Goal: Task Accomplishment & Management: Manage account settings

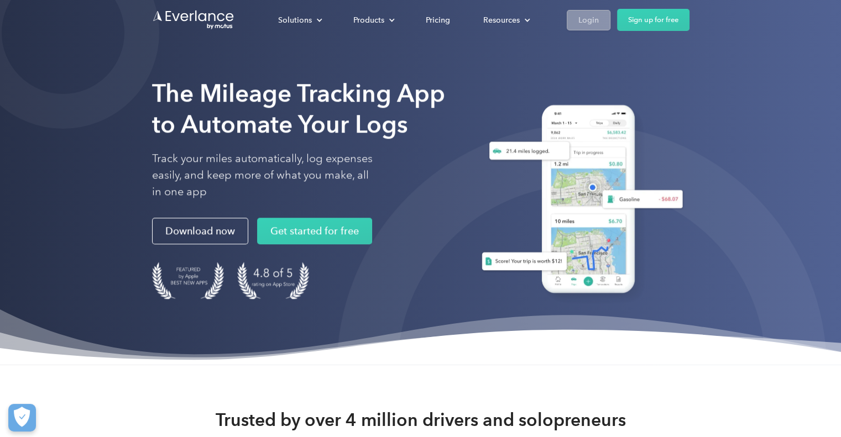
click at [588, 15] on div "Login" at bounding box center [588, 20] width 20 height 14
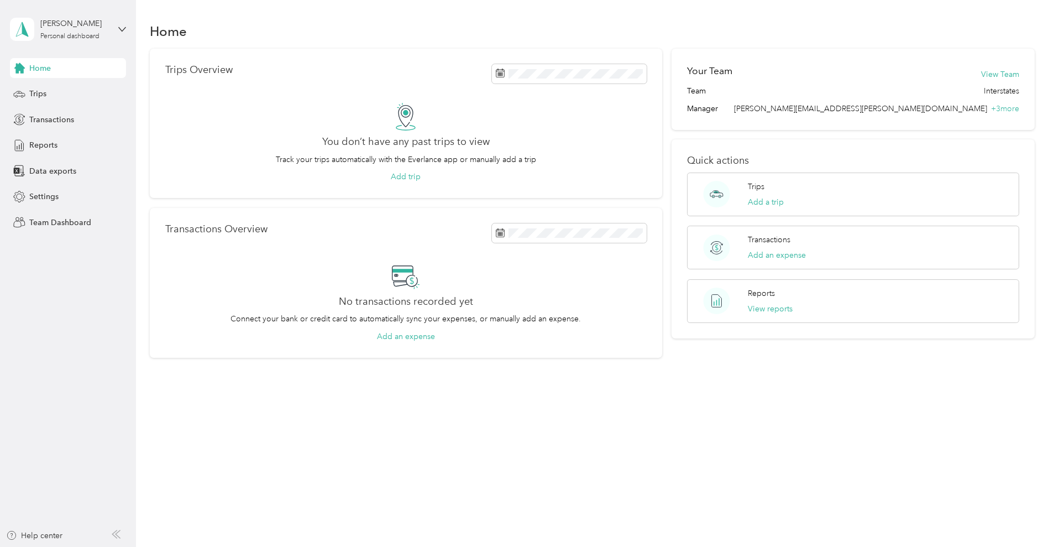
click at [119, 34] on div "[PERSON_NAME] Personal dashboard" at bounding box center [68, 29] width 116 height 39
click at [55, 93] on div "Team dashboard" at bounding box center [189, 90] width 342 height 19
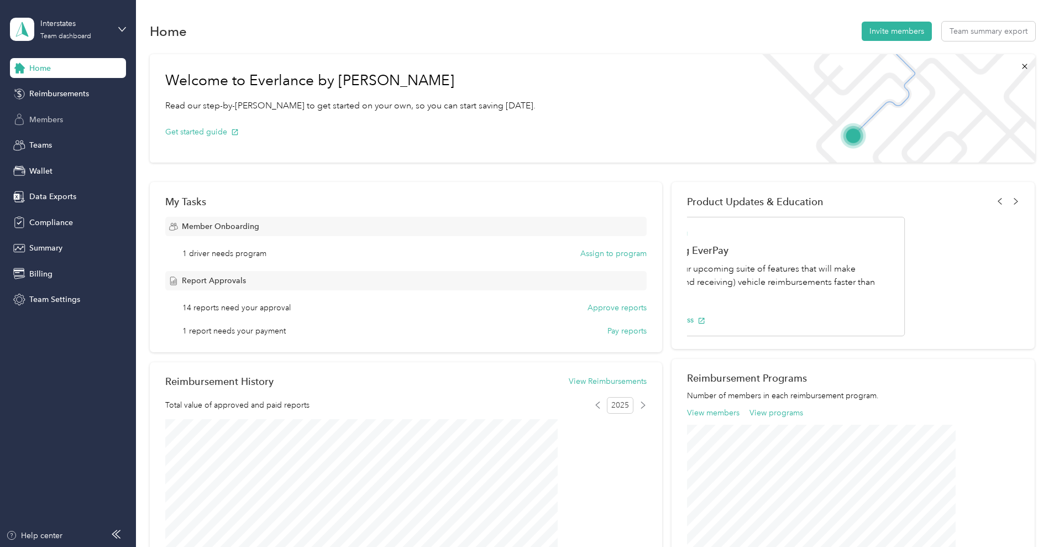
click at [41, 121] on span "Members" at bounding box center [46, 120] width 34 height 12
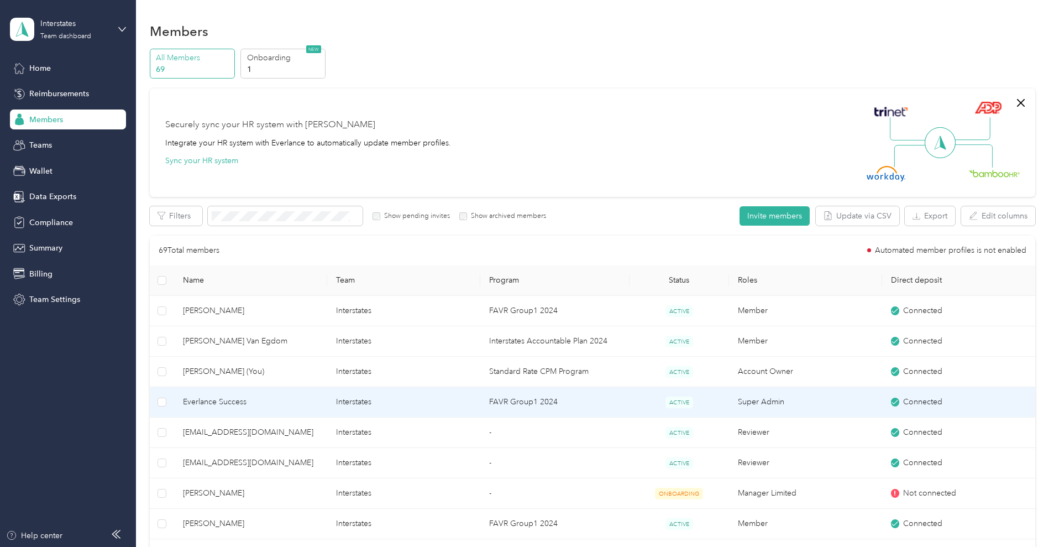
click at [480, 397] on td "Interstates" at bounding box center [403, 402] width 153 height 30
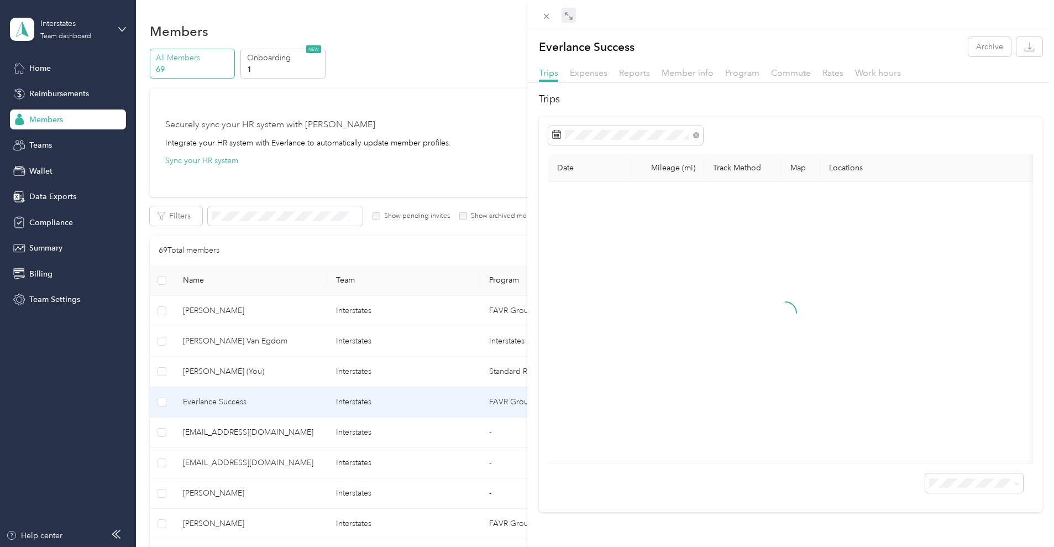
click at [566, 15] on icon at bounding box center [568, 16] width 9 height 9
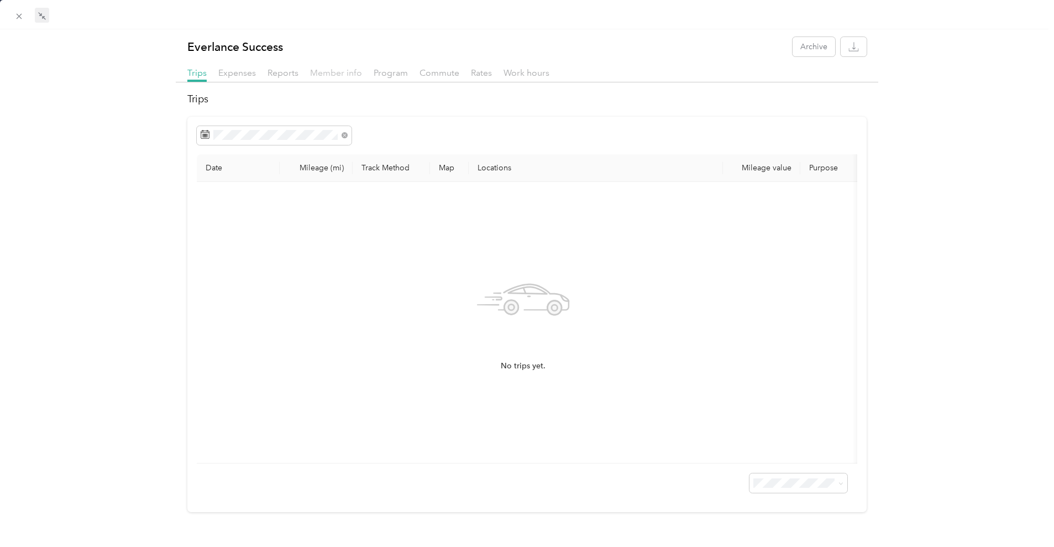
click at [348, 75] on span "Member info" at bounding box center [336, 72] width 52 height 11
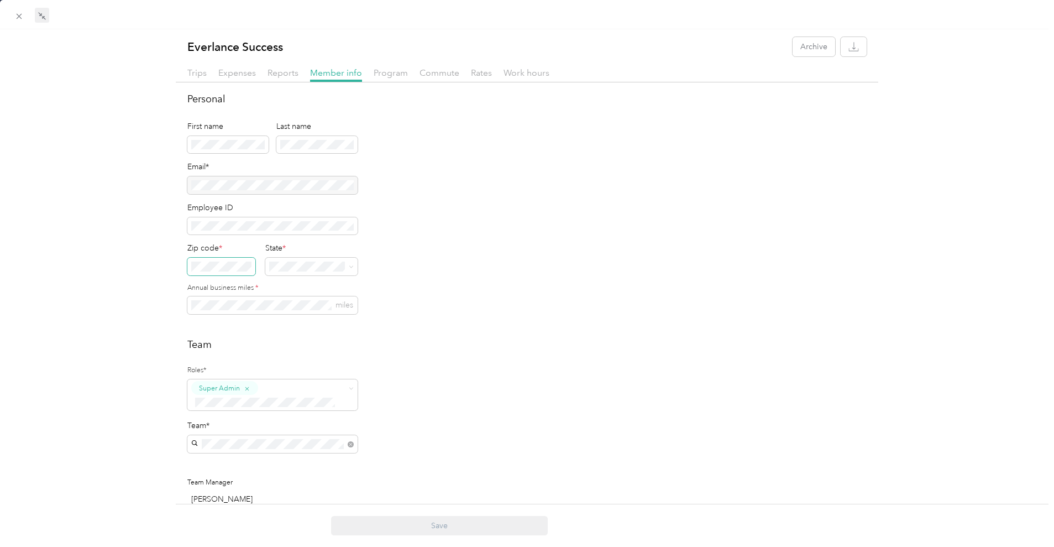
click at [156, 264] on div "Everlance Success Archive Trips Expenses Reports Member info Program Commute Ra…" at bounding box center [527, 430] width 1054 height 786
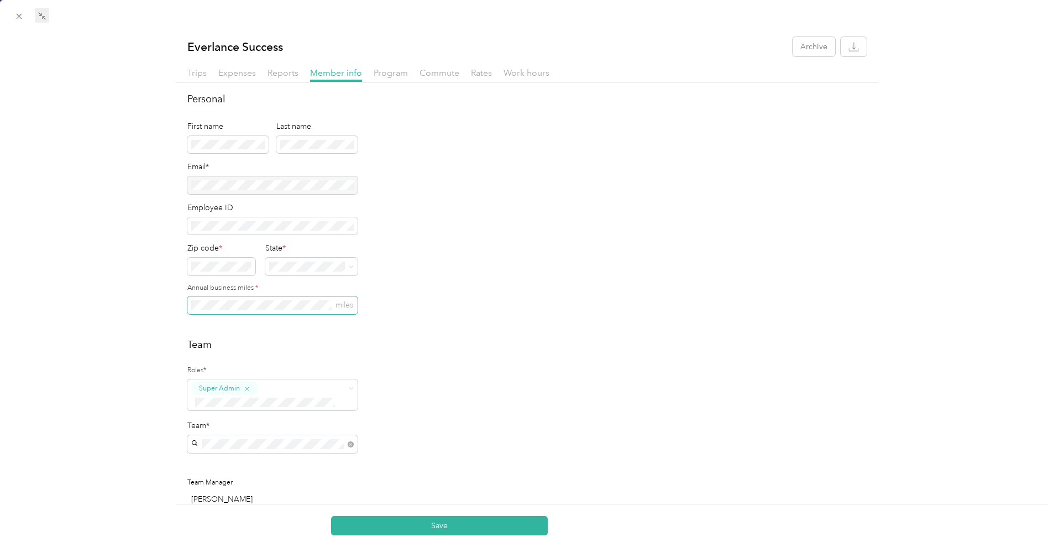
click at [177, 306] on div "Personal First name Last name Email* Employee ID Zip code * State * Annual busi…" at bounding box center [527, 438] width 703 height 693
click at [498, 341] on h2 "Team" at bounding box center [526, 344] width 679 height 15
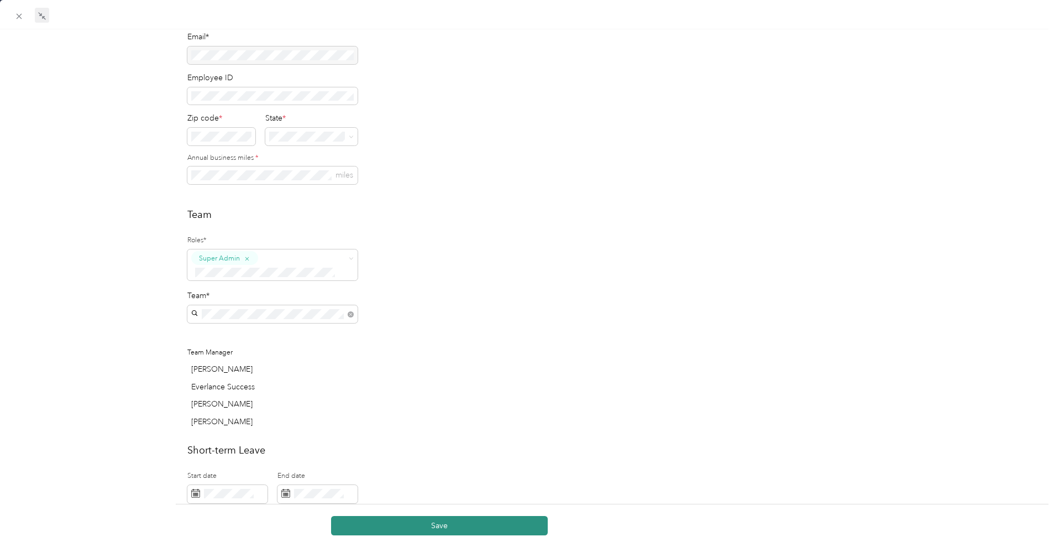
scroll to position [138, 0]
click at [396, 523] on button "Save" at bounding box center [439, 525] width 217 height 19
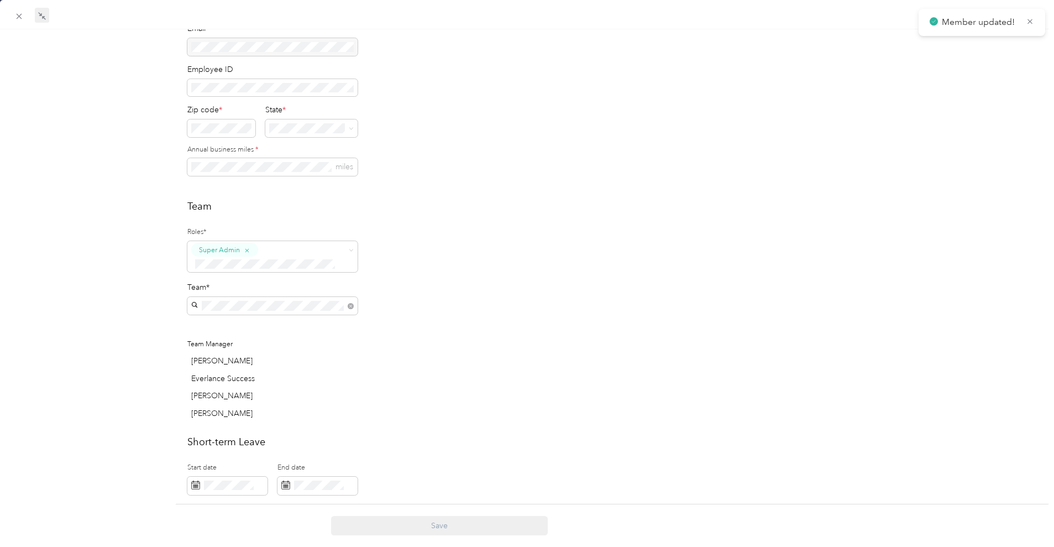
scroll to position [0, 0]
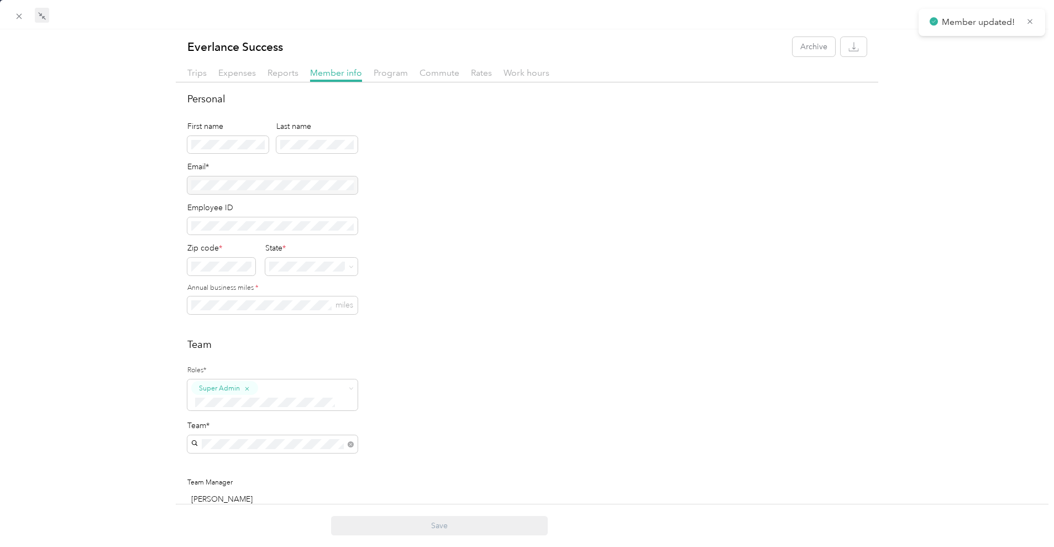
click at [490, 74] on div "Trips Expenses Reports Member info Program Commute Rates Work hours" at bounding box center [527, 74] width 703 height 16
drag, startPoint x: 484, startPoint y: 74, endPoint x: 481, endPoint y: 80, distance: 6.7
click at [484, 74] on span "Rates" at bounding box center [481, 72] width 21 height 11
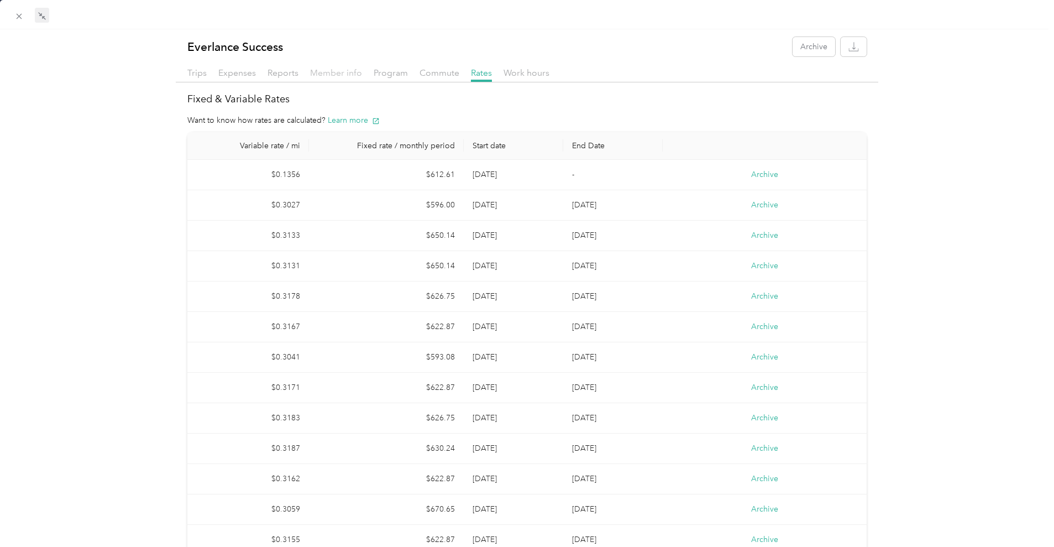
click at [348, 74] on span "Member info" at bounding box center [336, 72] width 52 height 11
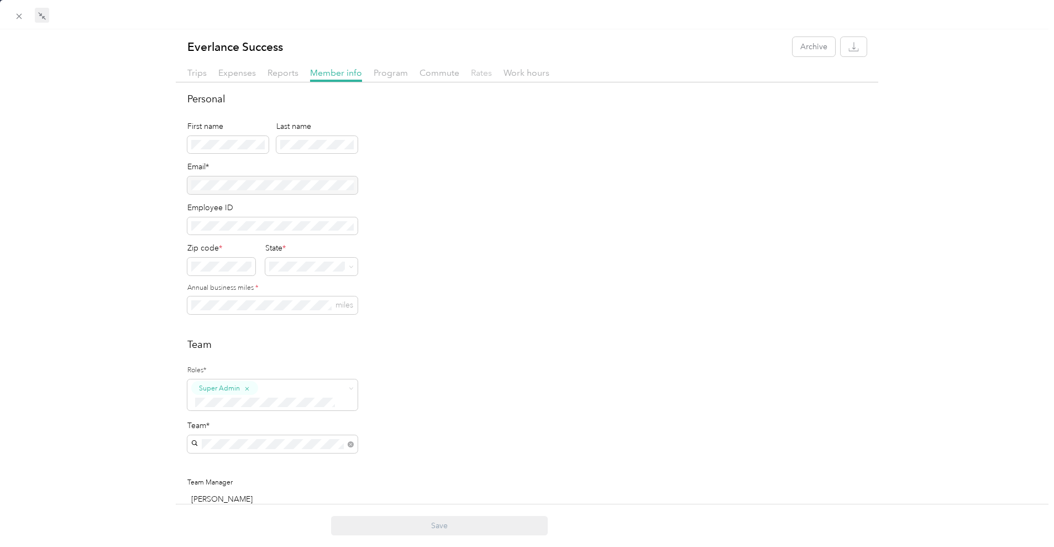
click at [471, 75] on span "Rates" at bounding box center [481, 72] width 21 height 11
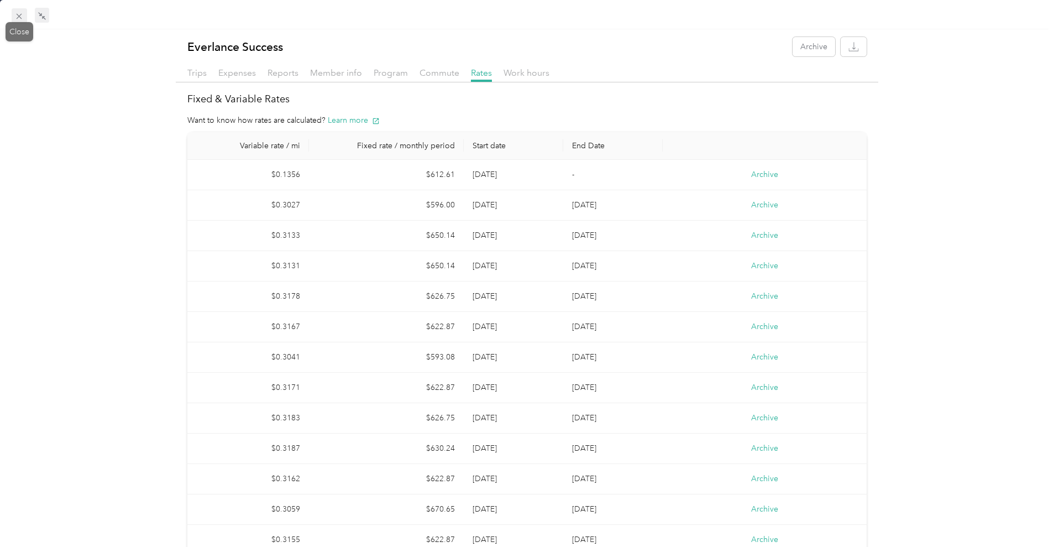
click at [17, 16] on icon at bounding box center [18, 16] width 9 height 9
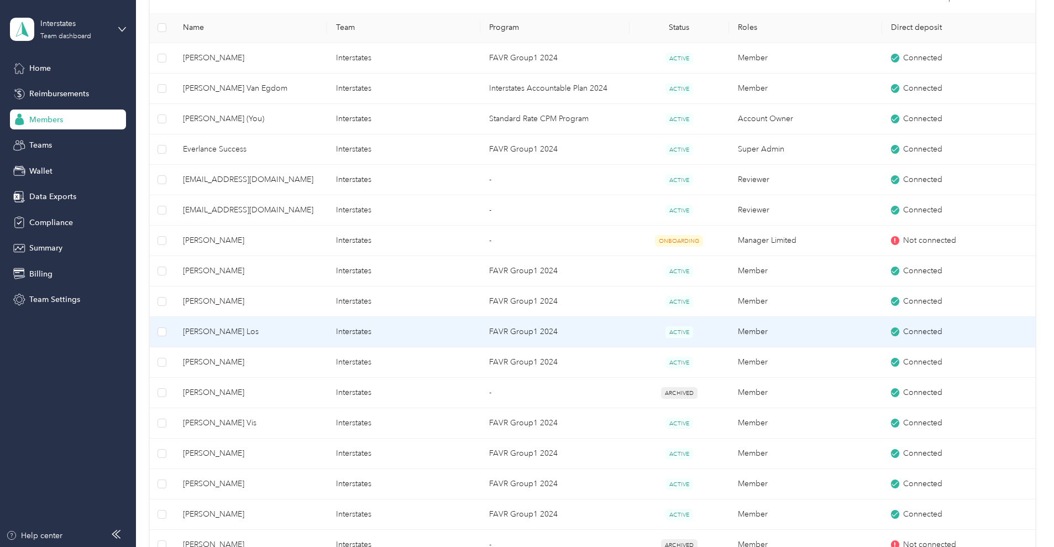
scroll to position [276, 0]
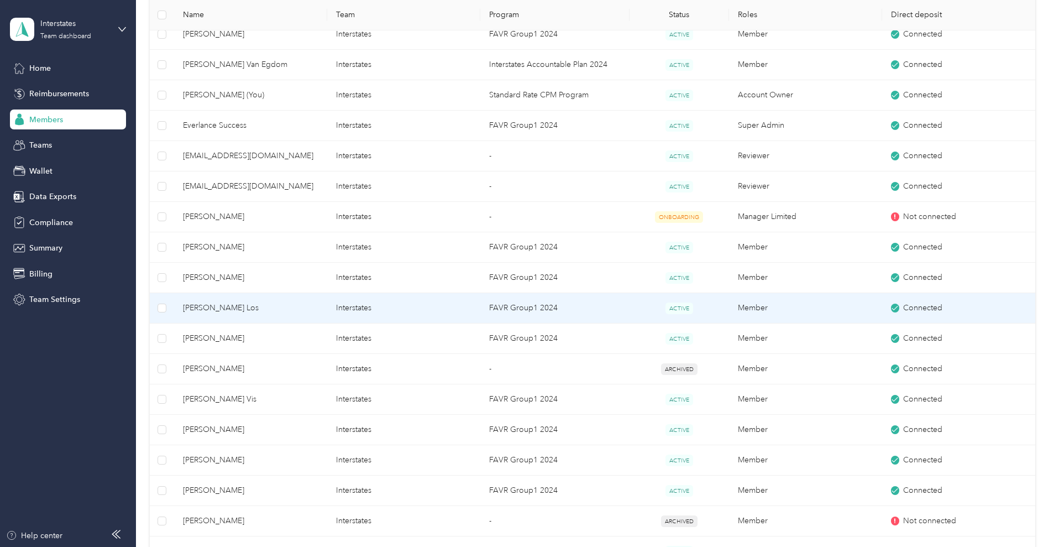
click at [290, 309] on span "[PERSON_NAME] Los" at bounding box center [250, 308] width 135 height 12
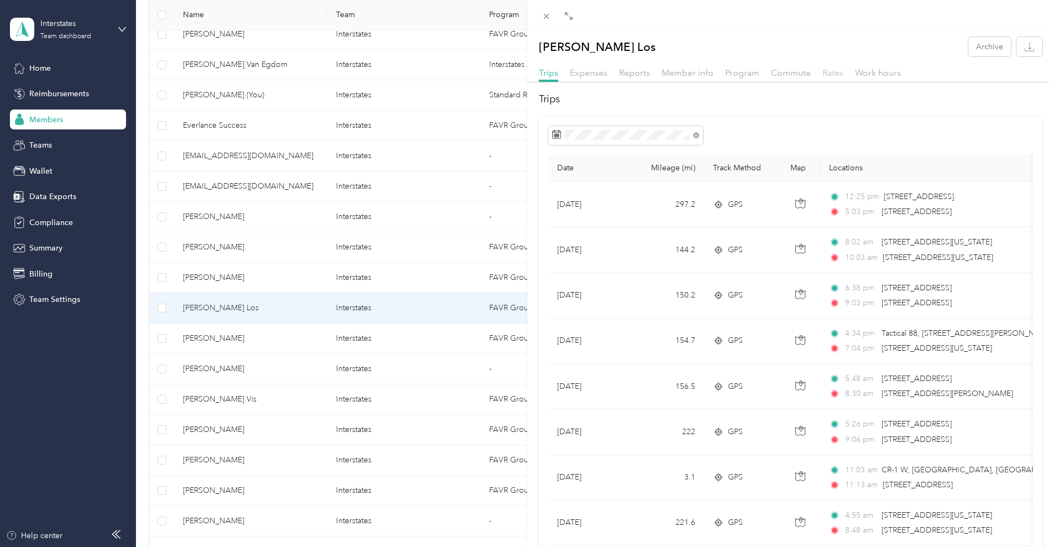
click at [824, 72] on span "Rates" at bounding box center [833, 72] width 21 height 11
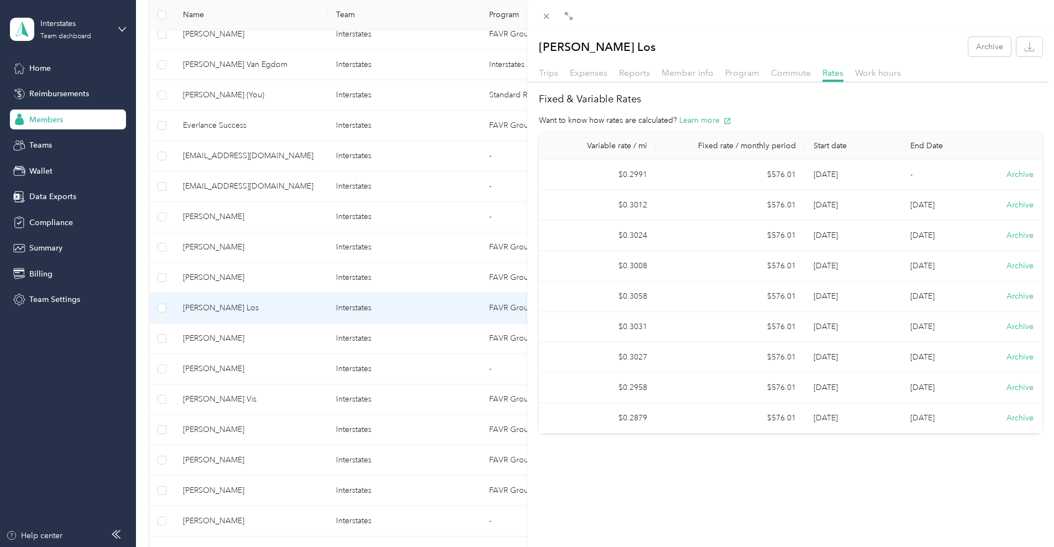
click at [191, 258] on div "[PERSON_NAME] Los Archive Trips Expenses Reports Member info Program Commute Ra…" at bounding box center [527, 273] width 1054 height 547
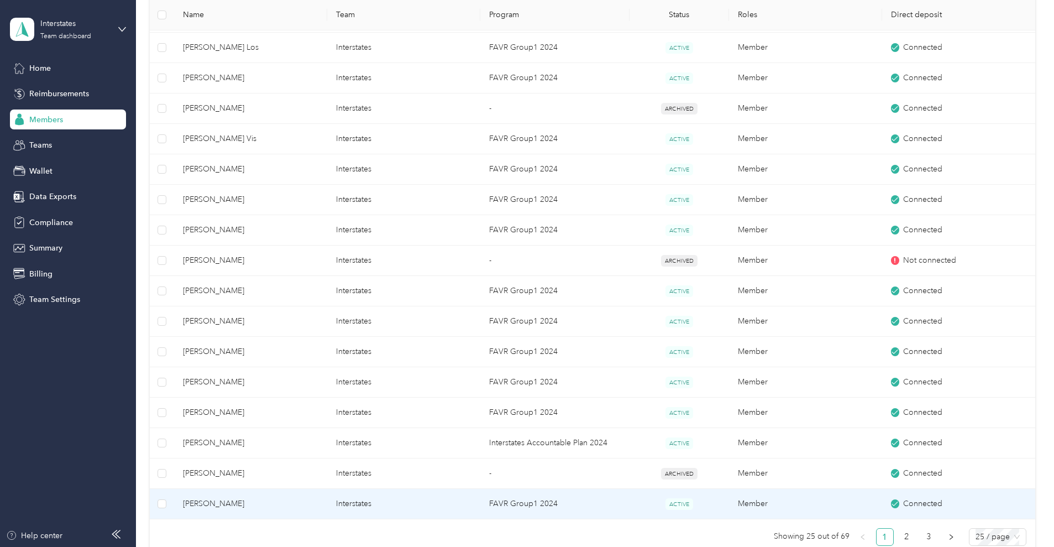
scroll to position [668, 0]
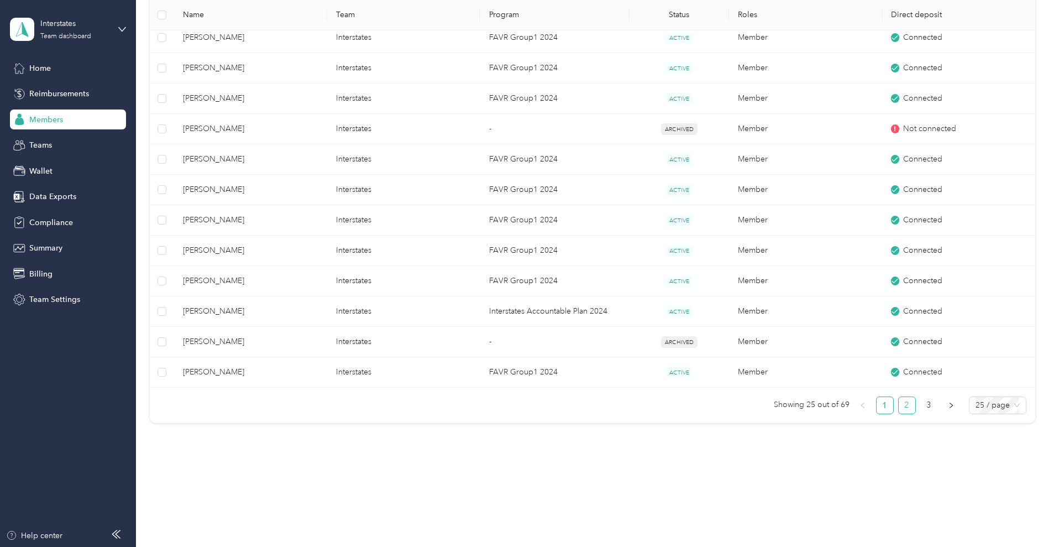
click at [899, 407] on link "2" at bounding box center [907, 405] width 17 height 17
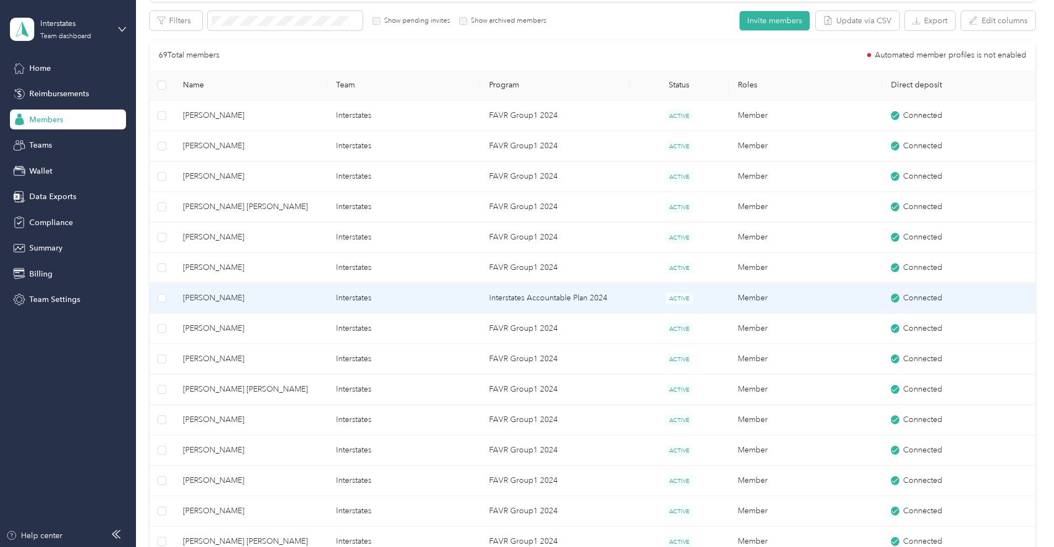
scroll to position [116, 0]
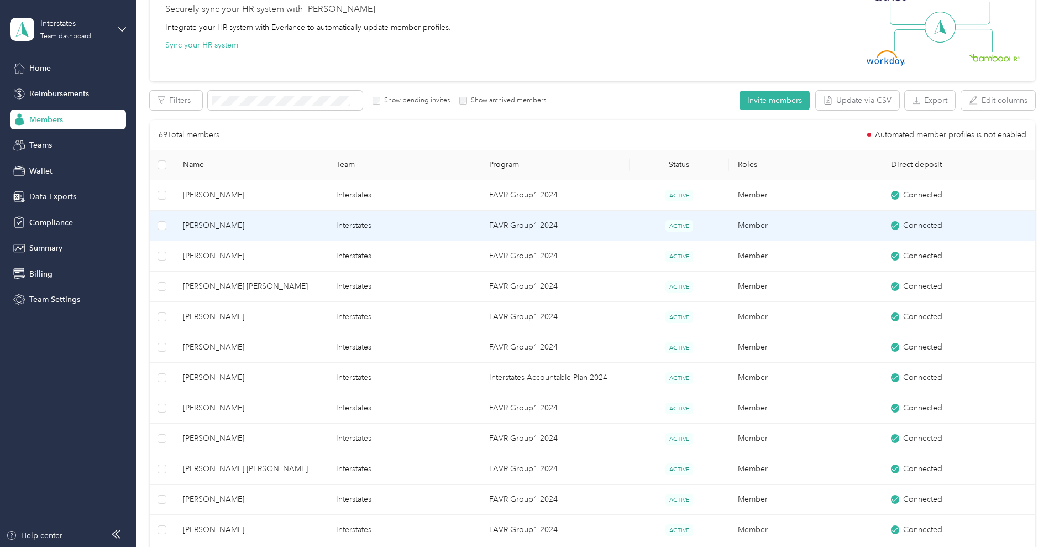
click at [318, 229] on span "[PERSON_NAME]" at bounding box center [250, 225] width 135 height 12
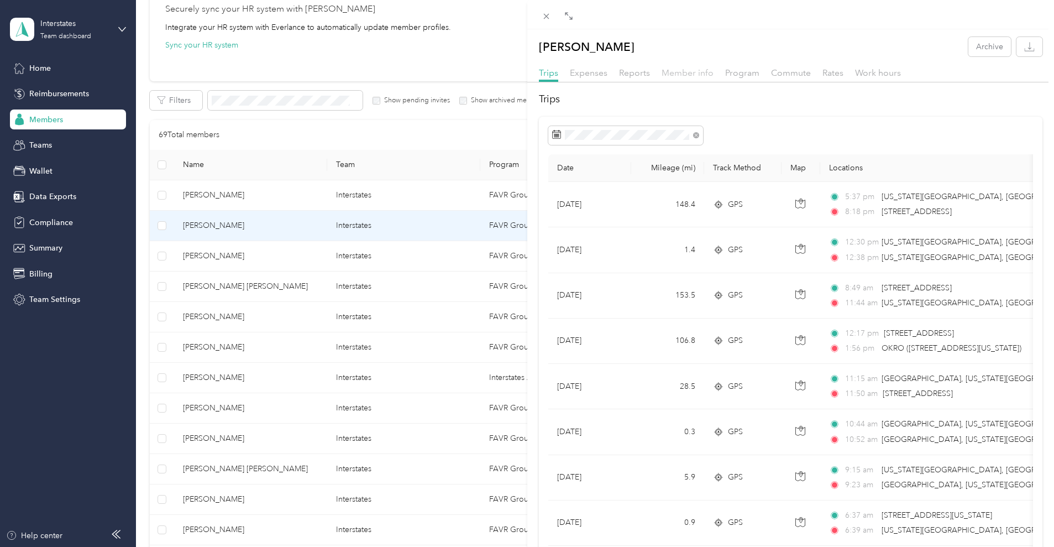
click at [696, 72] on span "Member info" at bounding box center [688, 72] width 52 height 11
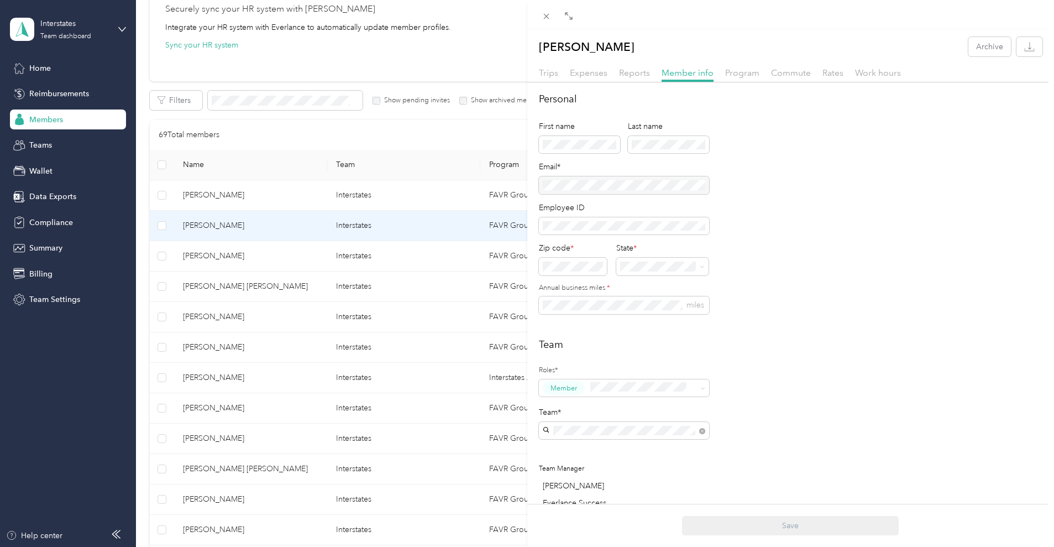
click at [329, 516] on div "[PERSON_NAME] Archive Trips Expenses Reports Member info Program Commute Rates …" at bounding box center [527, 273] width 1054 height 547
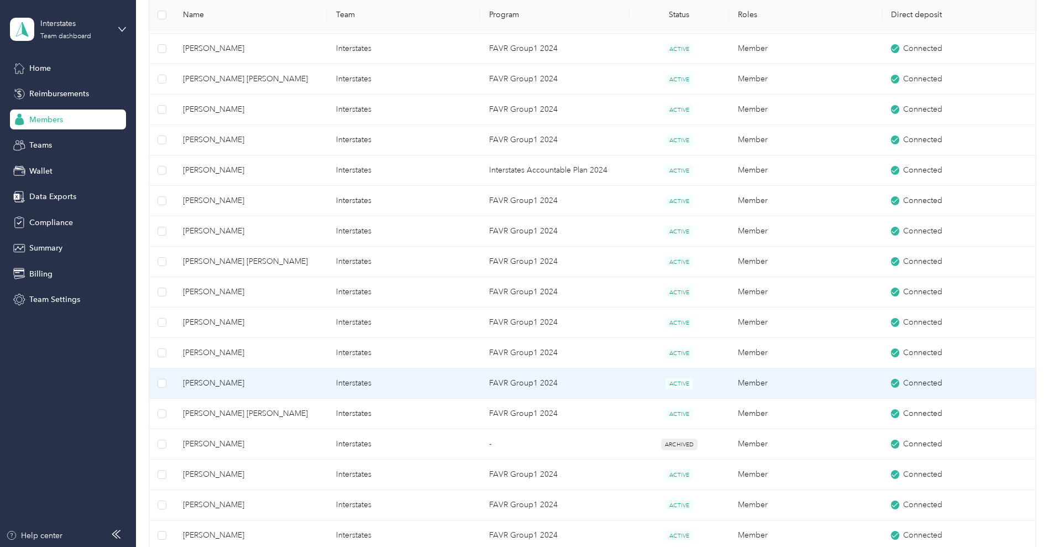
scroll to position [392, 0]
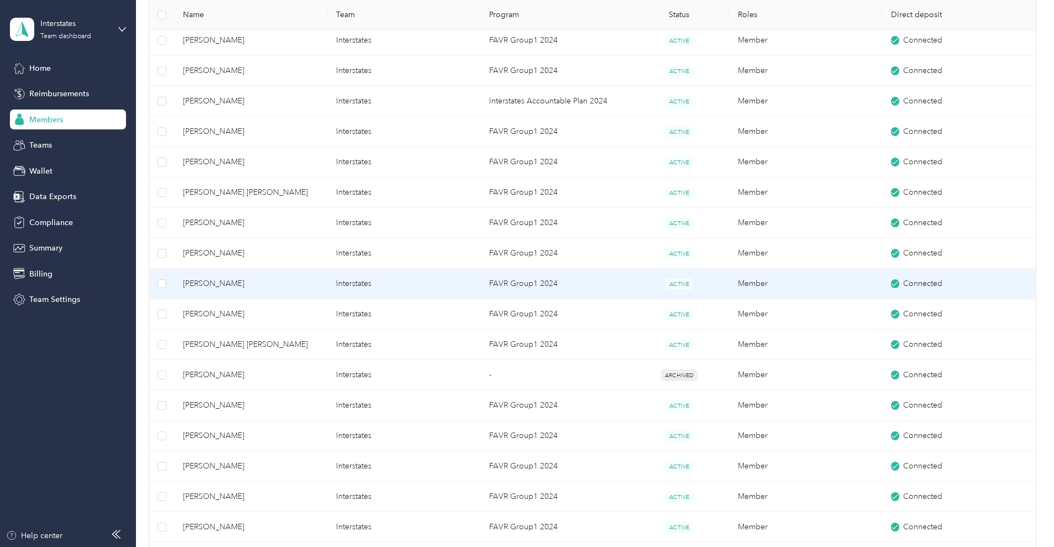
click at [315, 287] on span "[PERSON_NAME]" at bounding box center [250, 283] width 135 height 12
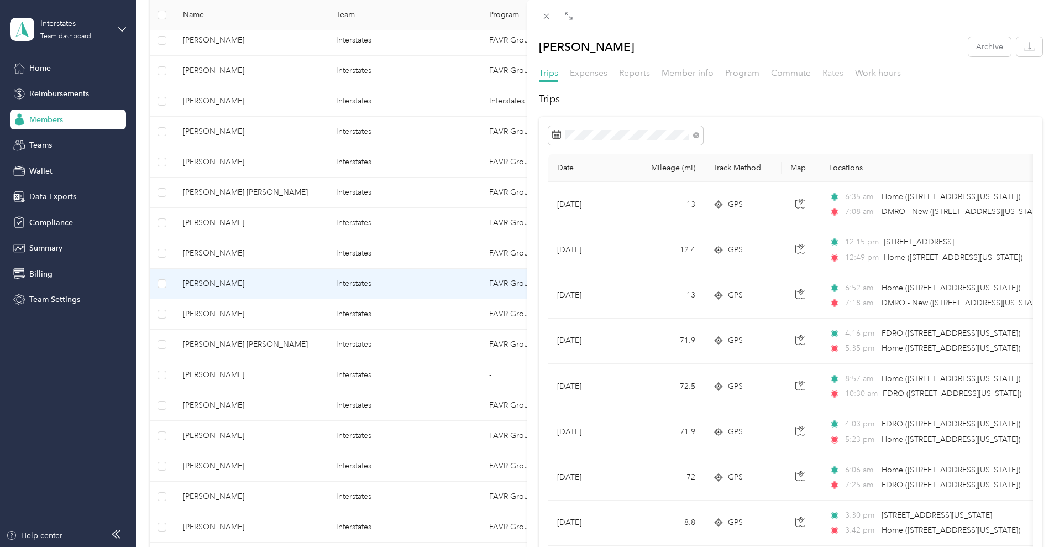
click at [826, 74] on span "Rates" at bounding box center [833, 72] width 21 height 11
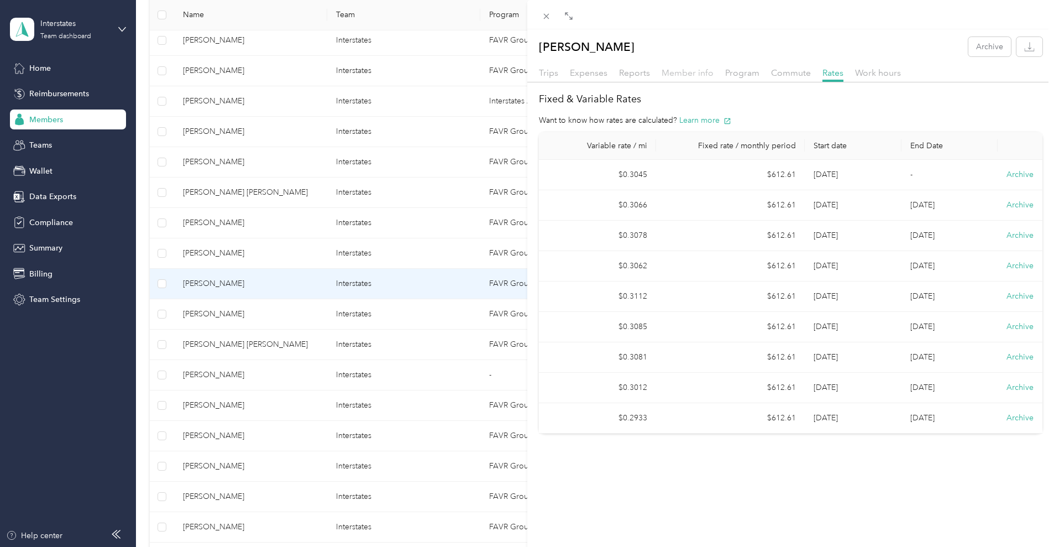
click at [695, 74] on span "Member info" at bounding box center [688, 72] width 52 height 11
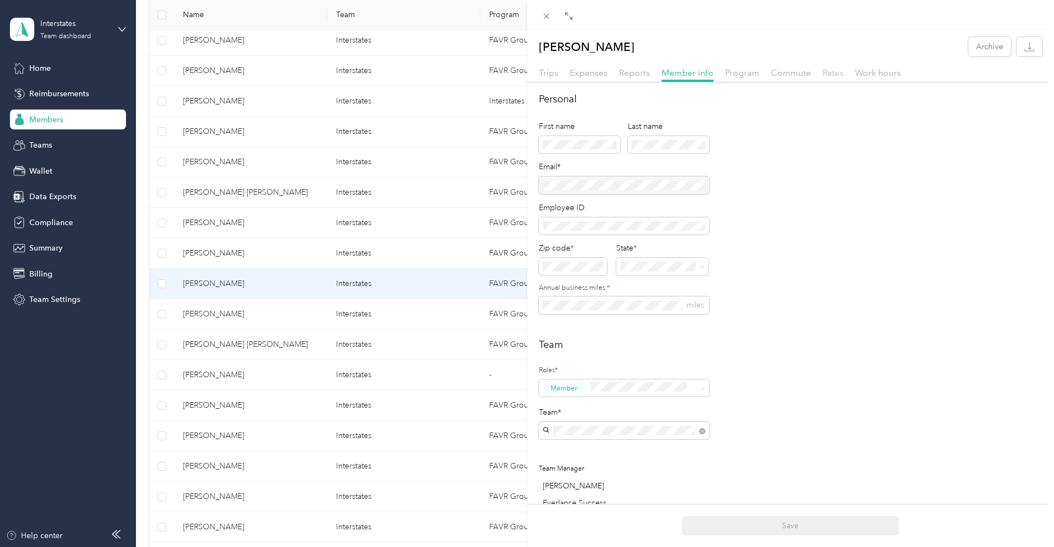
click at [830, 74] on span "Rates" at bounding box center [833, 72] width 21 height 11
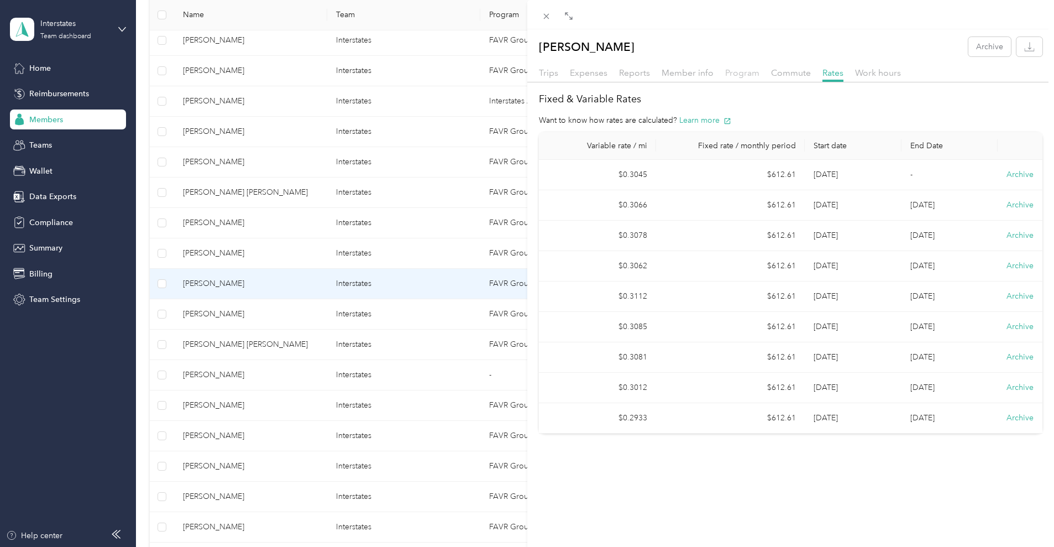
click at [734, 71] on span "Program" at bounding box center [742, 72] width 34 height 11
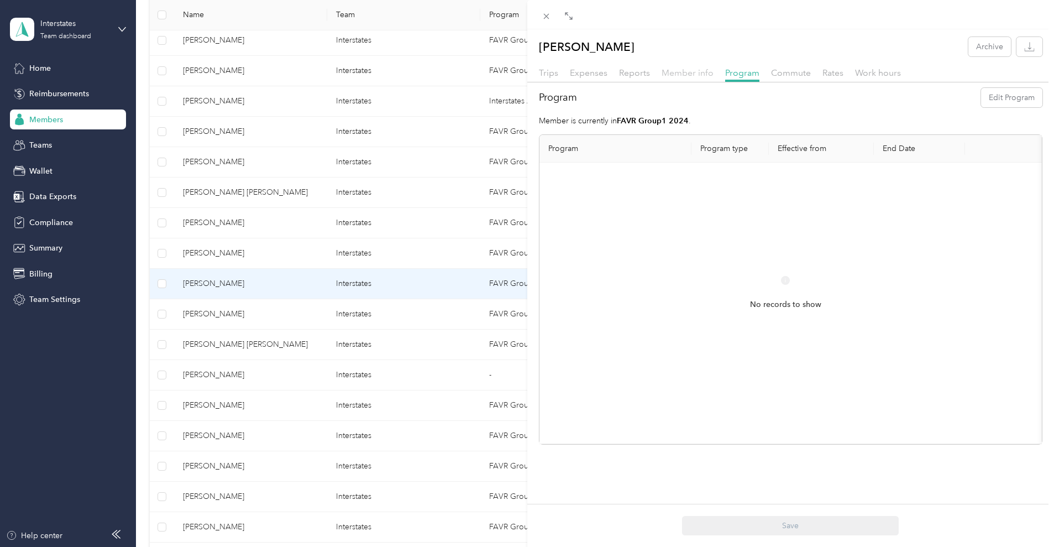
click at [696, 74] on span "Member info" at bounding box center [688, 72] width 52 height 11
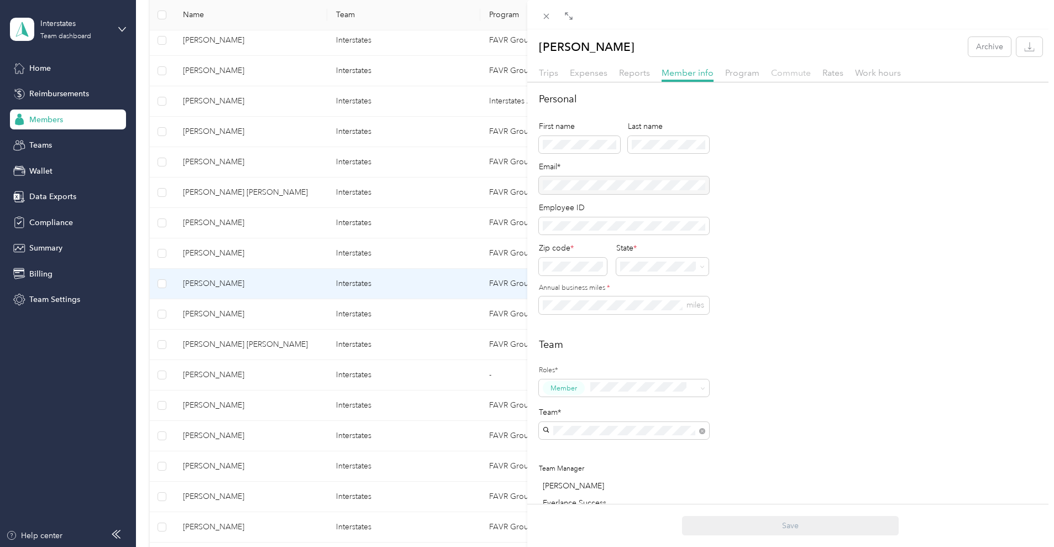
click at [797, 70] on span "Commute" at bounding box center [791, 72] width 40 height 11
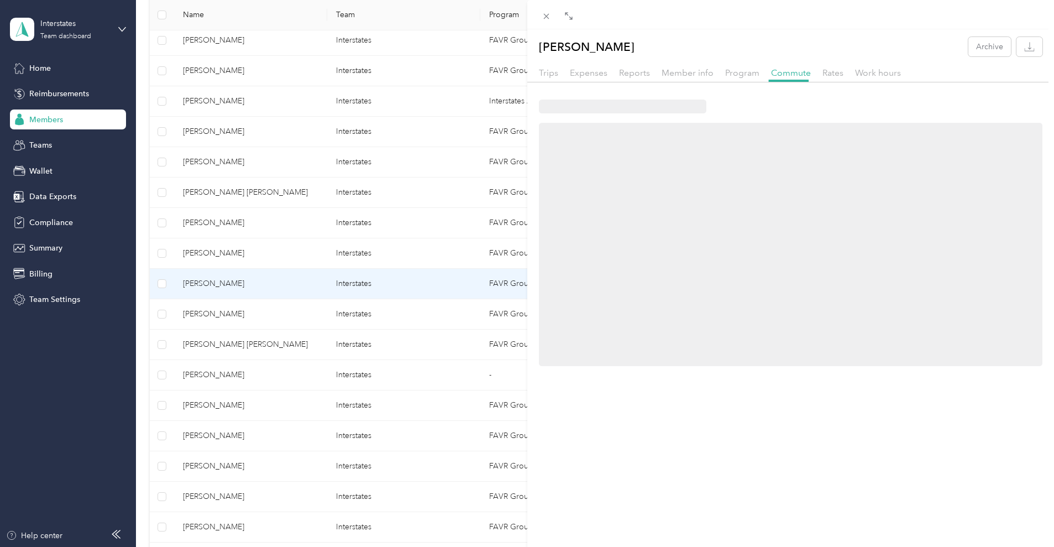
click at [818, 73] on div "Trips Expenses Reports Member info Program Commute Rates Work hours" at bounding box center [790, 74] width 527 height 16
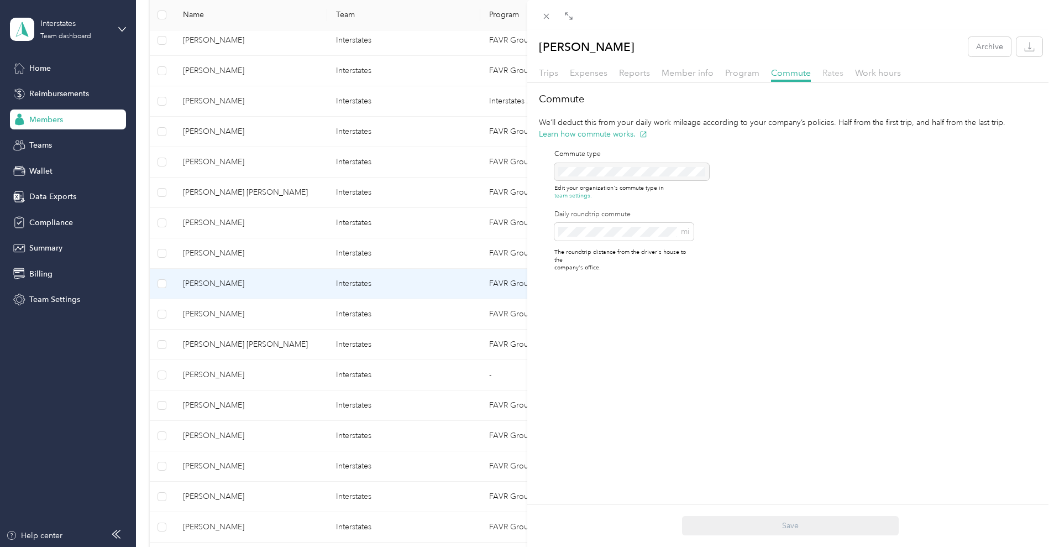
click at [835, 74] on span "Rates" at bounding box center [833, 72] width 21 height 11
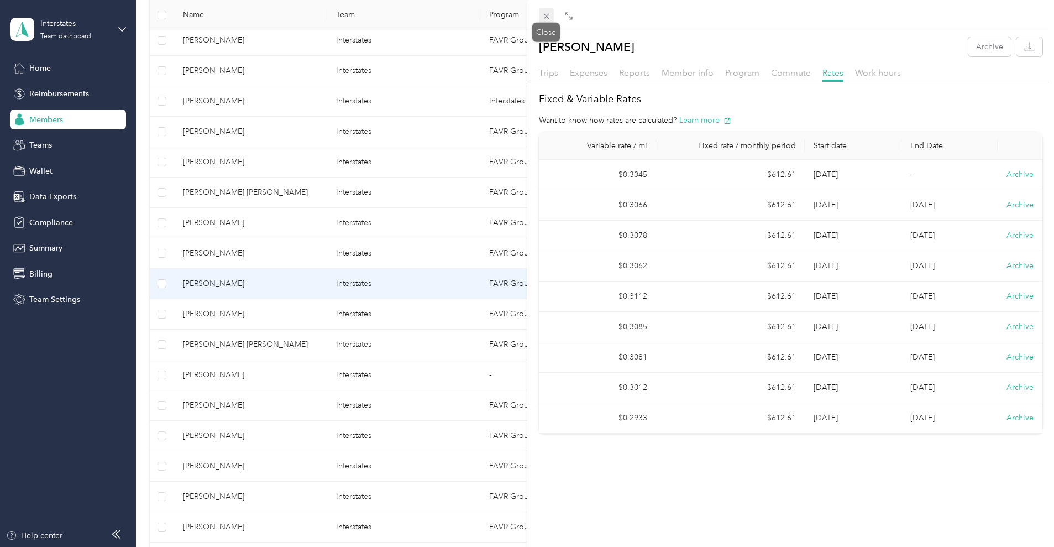
click at [543, 15] on icon at bounding box center [546, 16] width 9 height 9
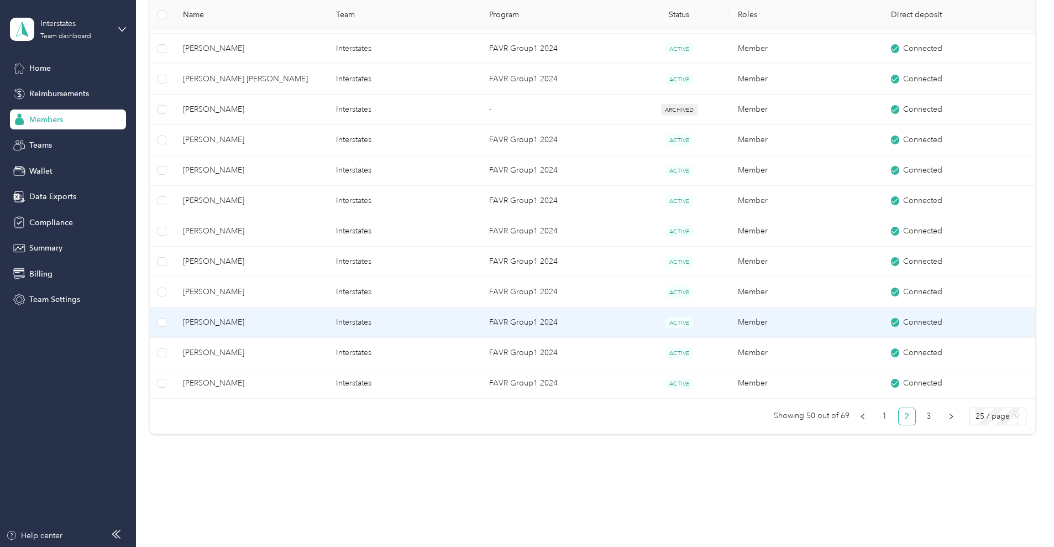
scroll to position [668, 0]
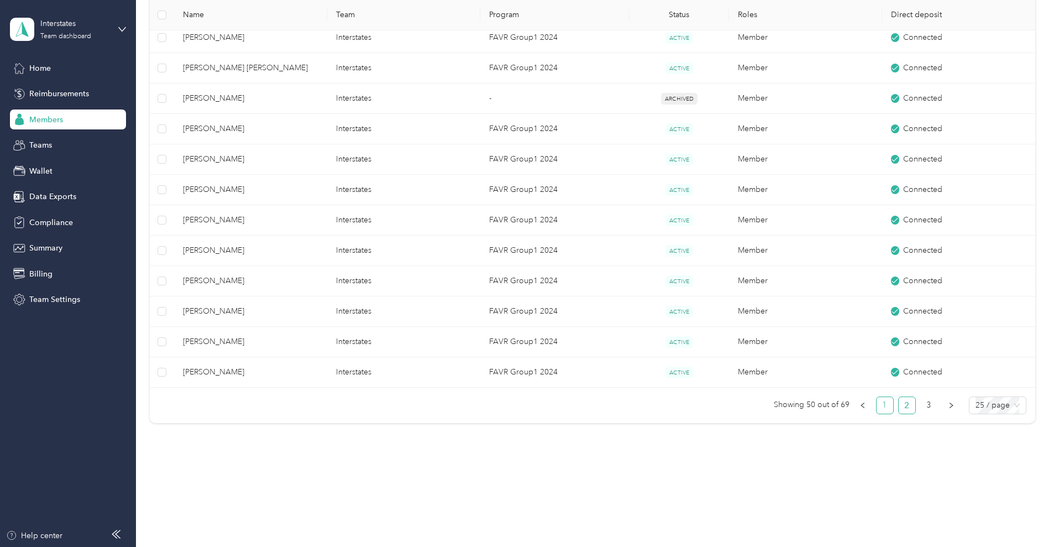
click at [877, 405] on link "1" at bounding box center [885, 405] width 17 height 17
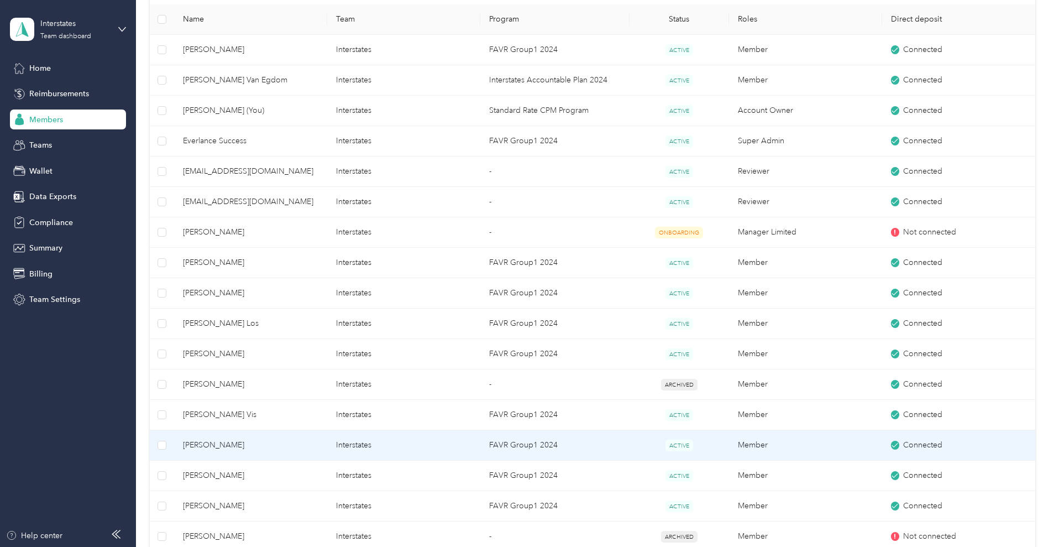
scroll to position [254, 0]
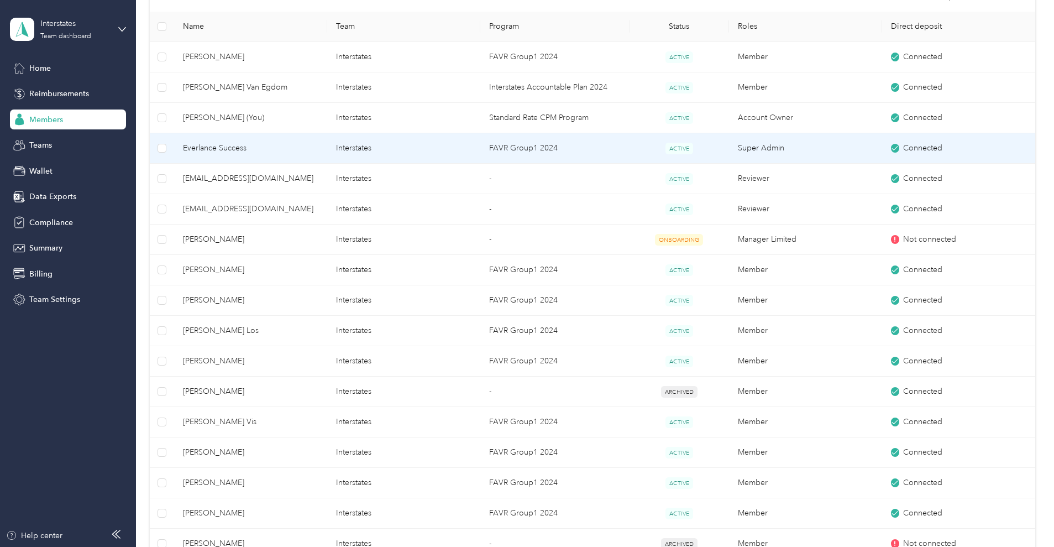
click at [287, 151] on span "Everlance Success" at bounding box center [250, 148] width 135 height 12
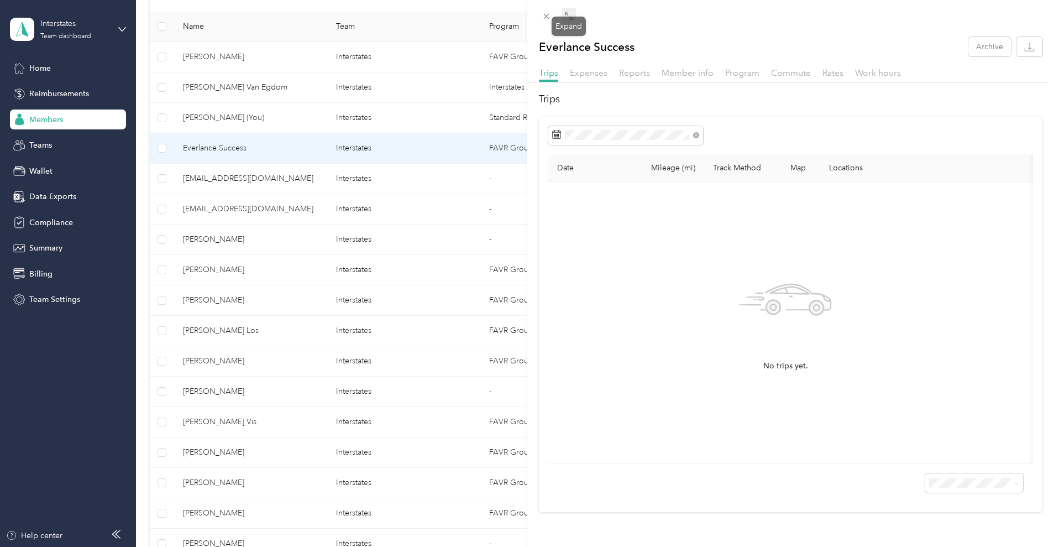
click at [562, 13] on div at bounding box center [558, 16] width 38 height 9
click at [564, 13] on span at bounding box center [569, 15] width 14 height 15
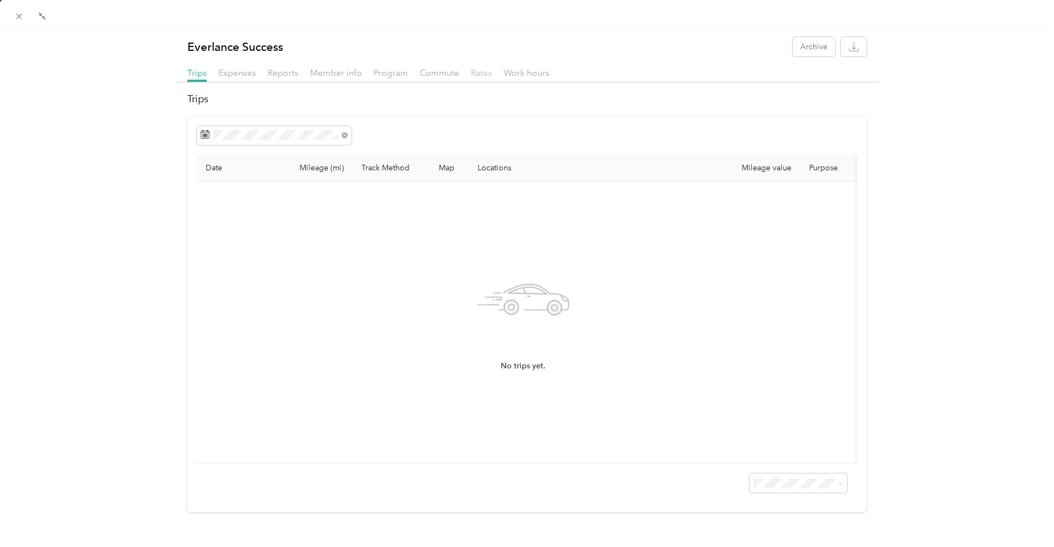
click at [482, 75] on span "Rates" at bounding box center [481, 72] width 21 height 11
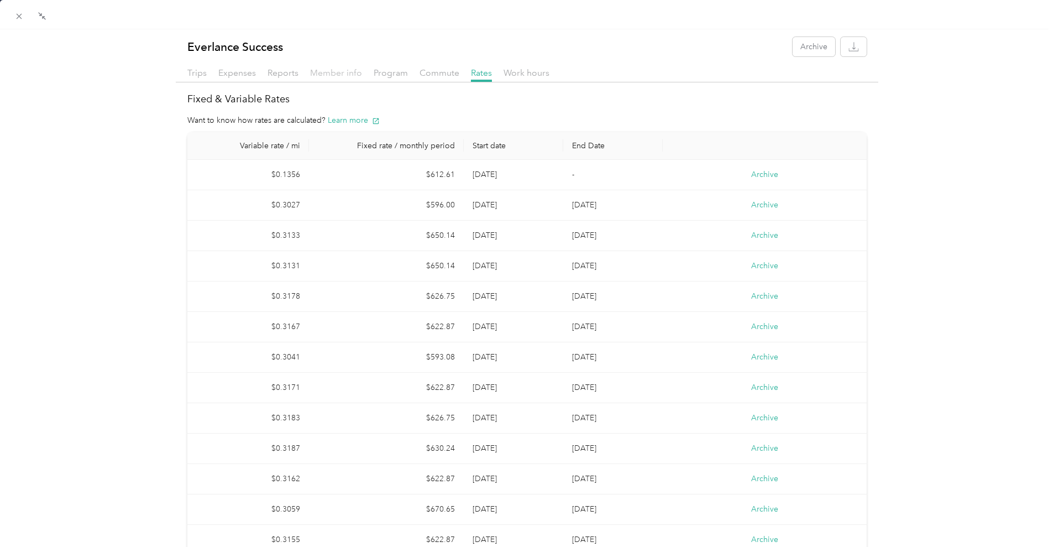
click at [350, 77] on span "Member info" at bounding box center [336, 72] width 52 height 11
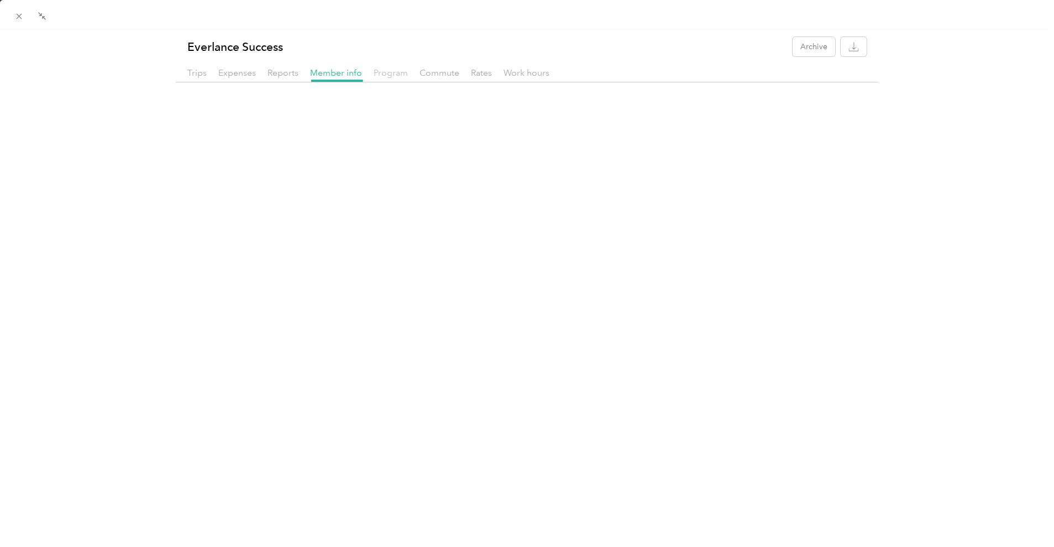
click at [375, 71] on span "Program" at bounding box center [391, 72] width 34 height 11
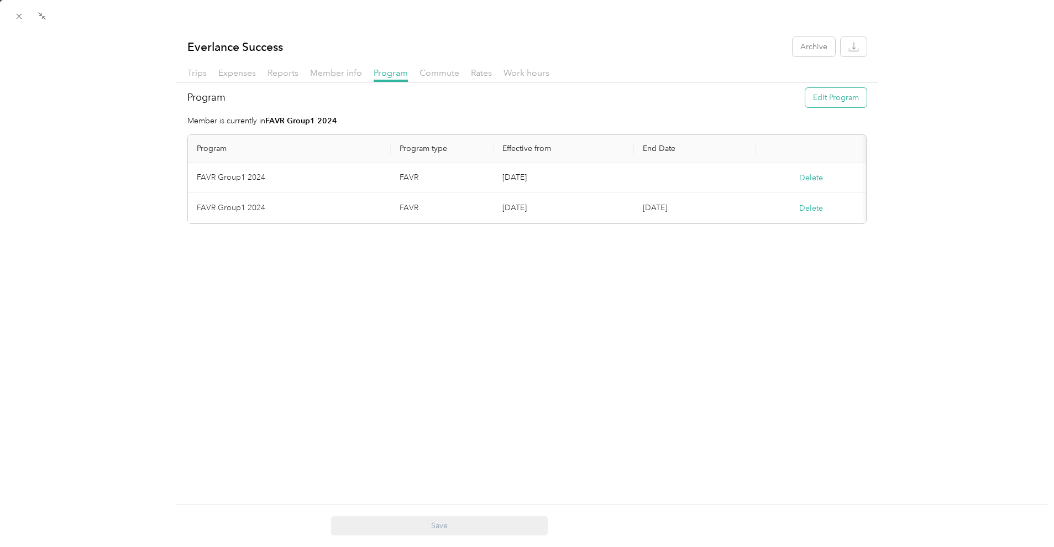
click at [831, 99] on button "Edit Program" at bounding box center [835, 97] width 61 height 19
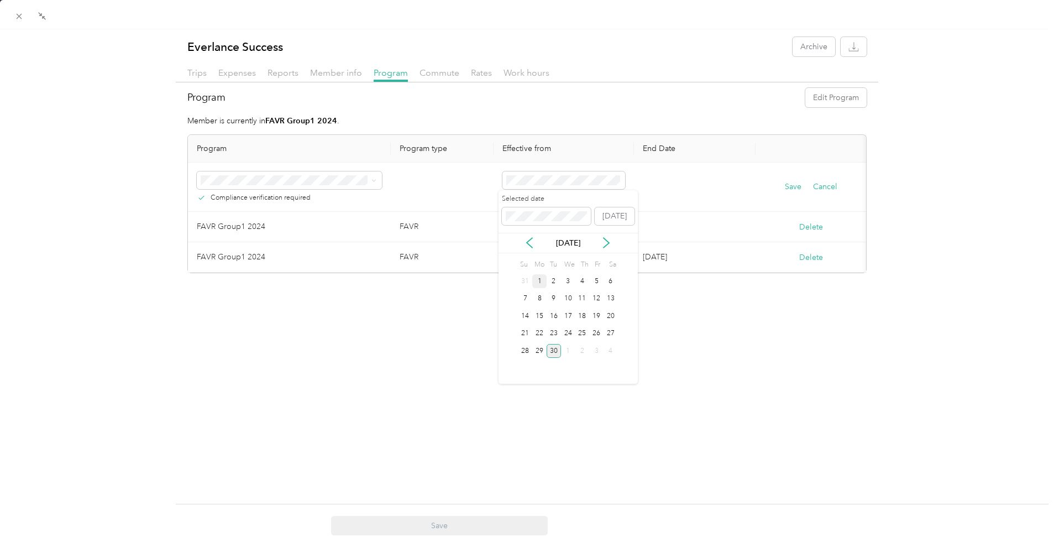
click at [541, 280] on div "1" at bounding box center [539, 281] width 14 height 14
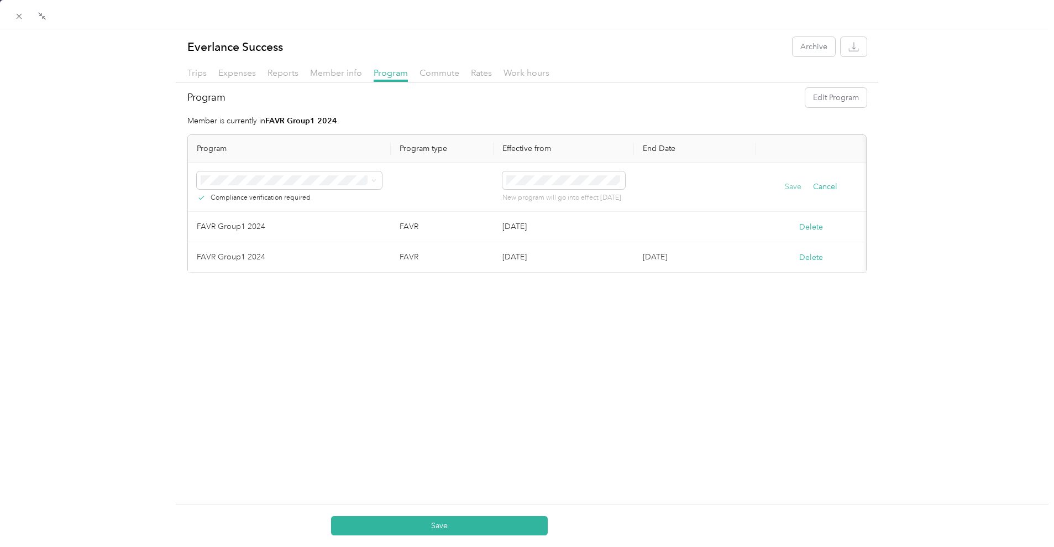
click at [785, 187] on button "Save" at bounding box center [793, 187] width 17 height 12
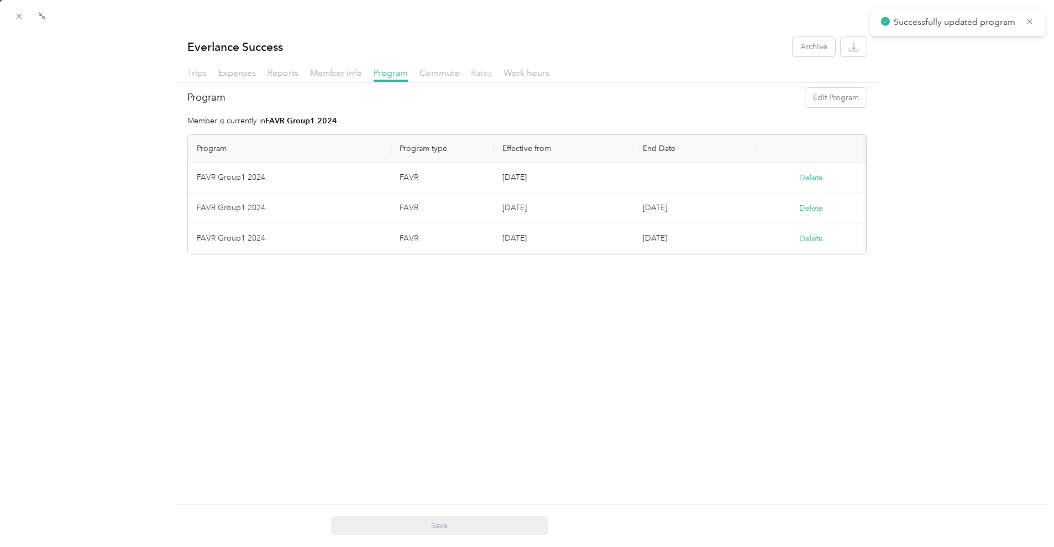
click at [480, 69] on span "Rates" at bounding box center [481, 72] width 21 height 11
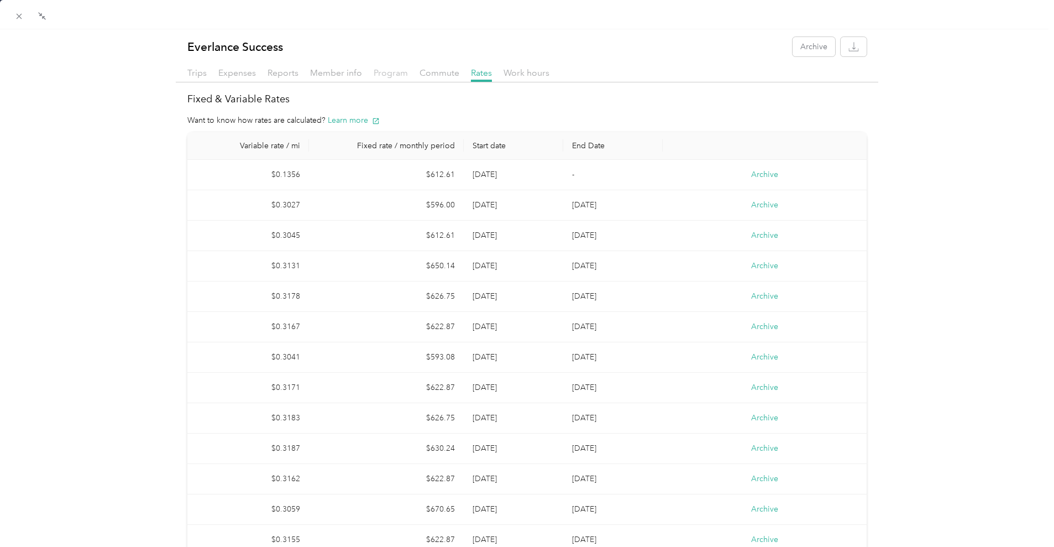
click at [376, 74] on span "Program" at bounding box center [391, 72] width 34 height 11
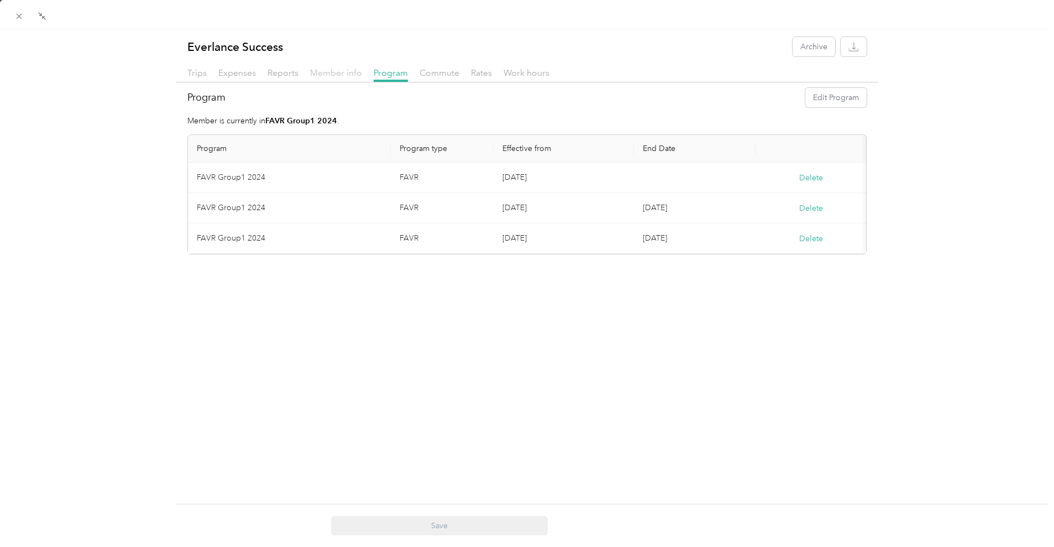
click at [327, 74] on span "Member info" at bounding box center [336, 72] width 52 height 11
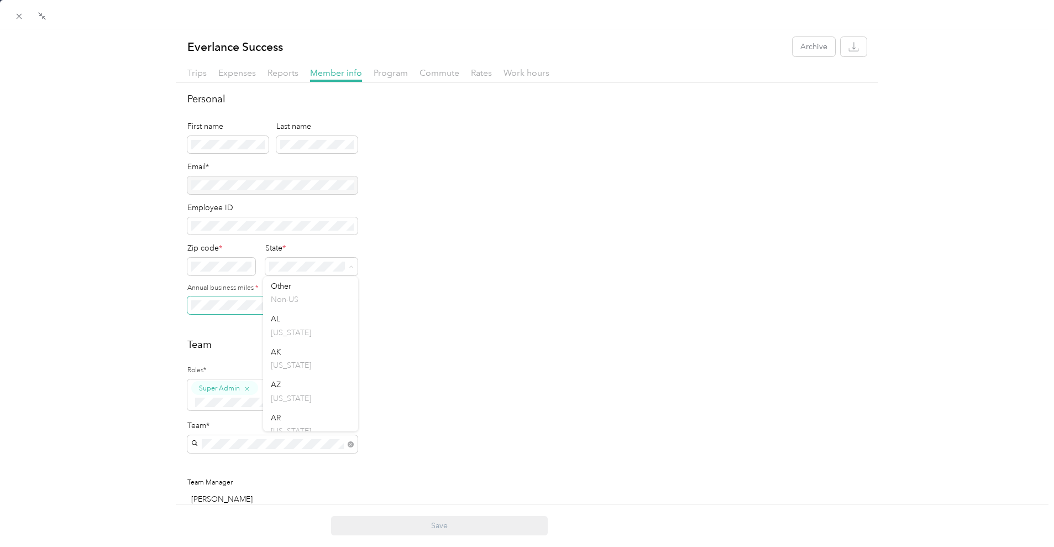
click at [179, 301] on div "Personal First name Last name Email* Employee ID Zip code * State * Annual busi…" at bounding box center [527, 438] width 703 height 693
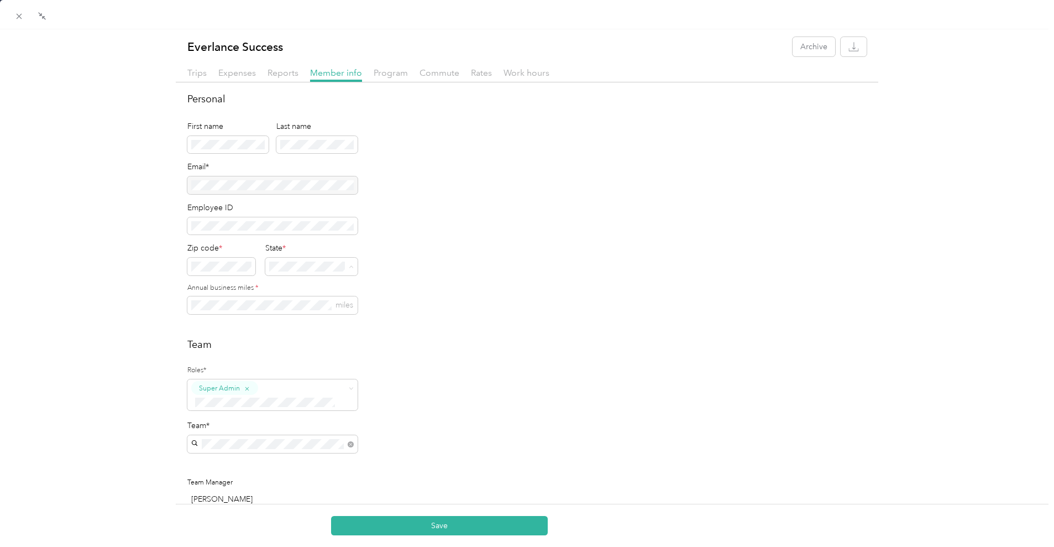
click at [444, 291] on div "Personal First name Last name Email* Employee ID Zip code * State * Annual busi…" at bounding box center [526, 209] width 679 height 235
click at [412, 521] on button "Save" at bounding box center [439, 525] width 217 height 19
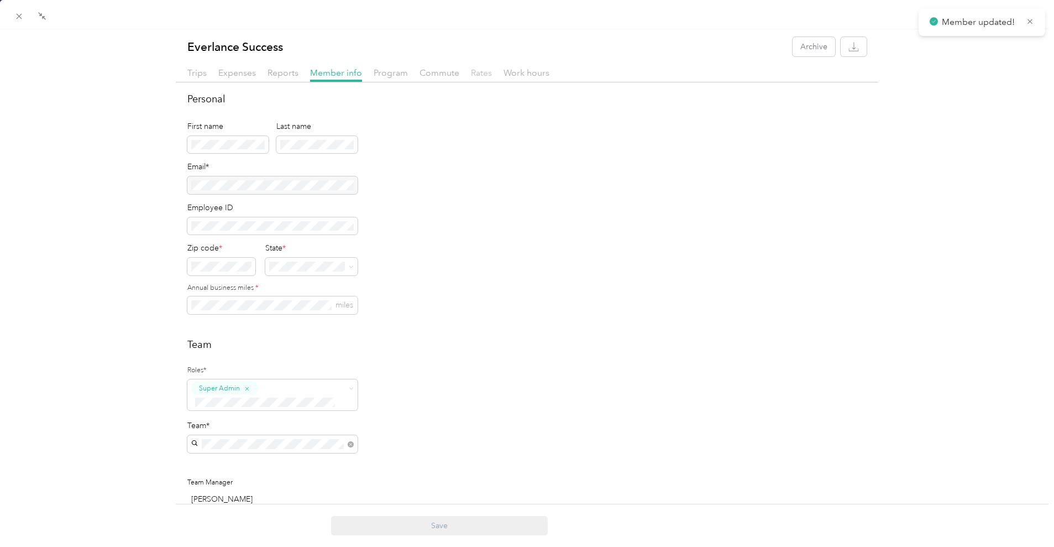
click at [476, 72] on span "Rates" at bounding box center [481, 72] width 21 height 11
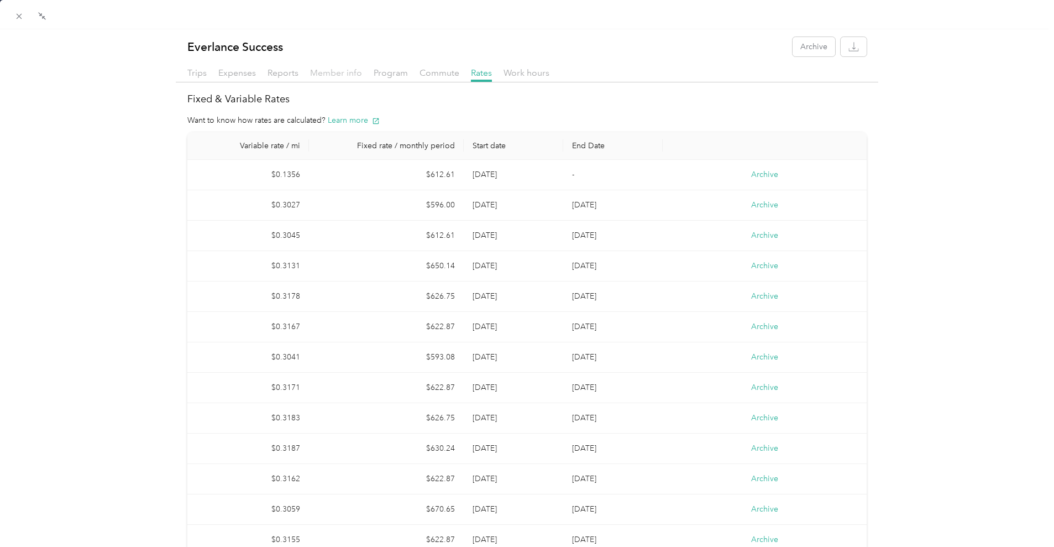
click at [332, 74] on span "Member info" at bounding box center [336, 72] width 52 height 11
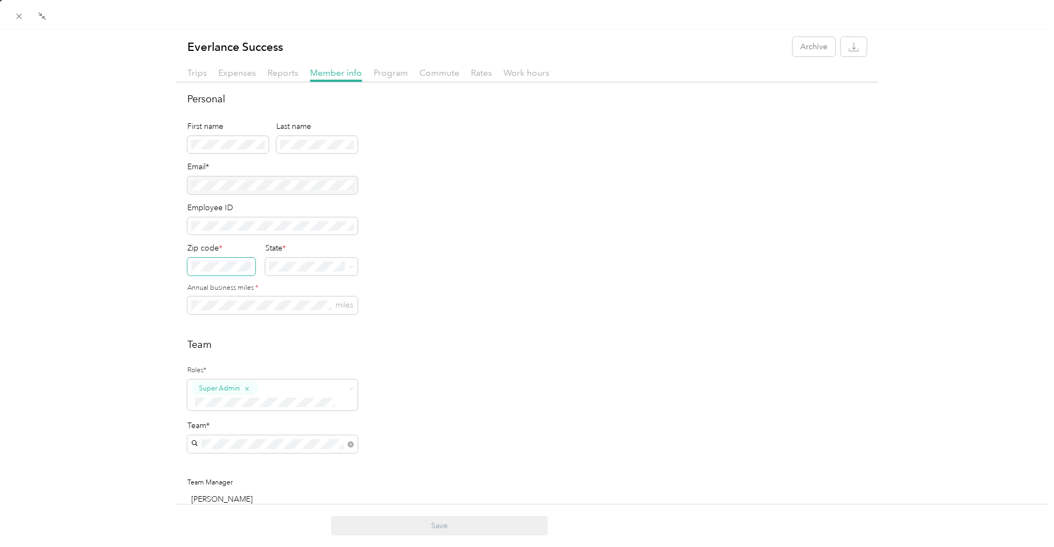
click at [226, 271] on span at bounding box center [221, 267] width 68 height 18
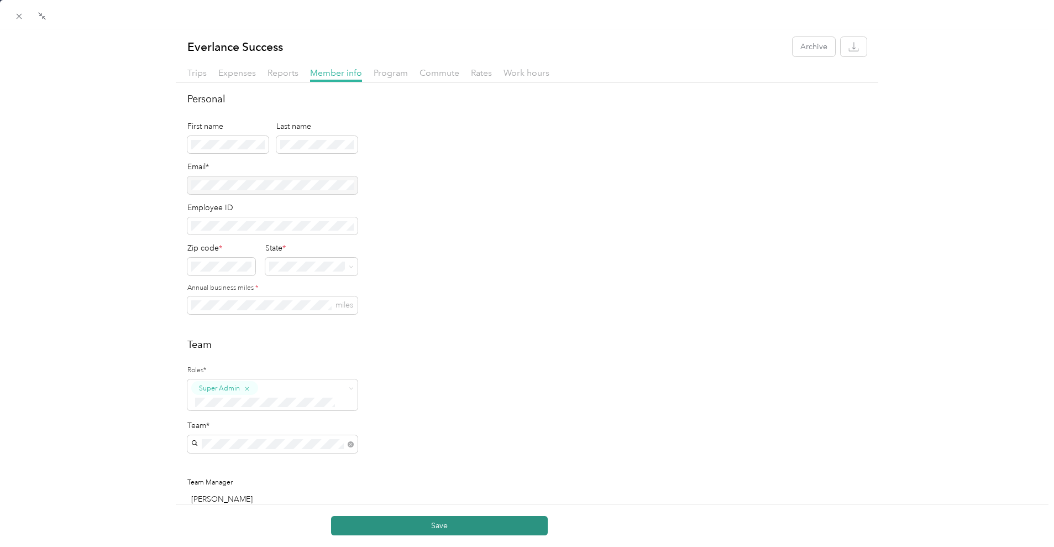
click at [359, 524] on button "Save" at bounding box center [439, 525] width 217 height 19
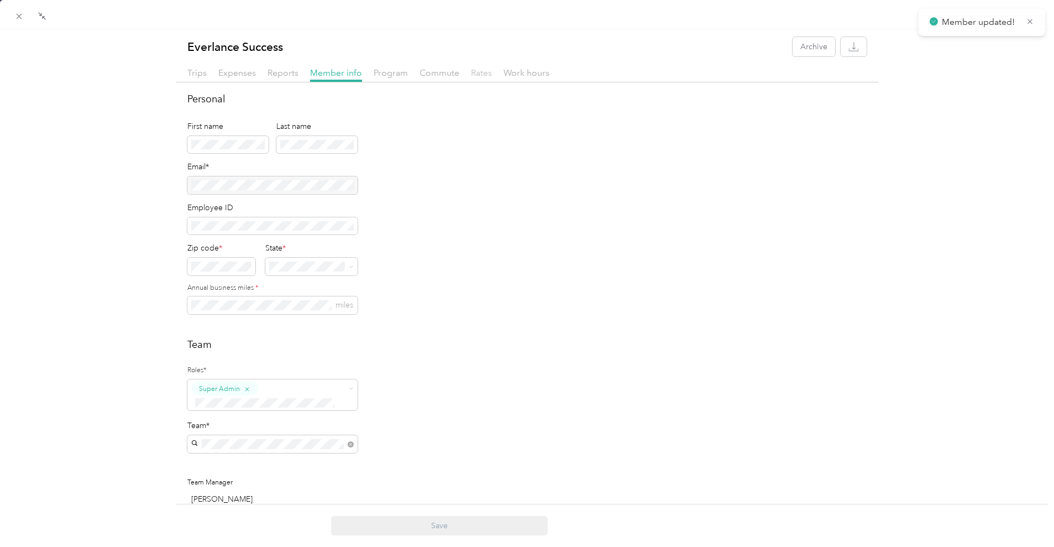
click at [480, 75] on span "Rates" at bounding box center [481, 72] width 21 height 11
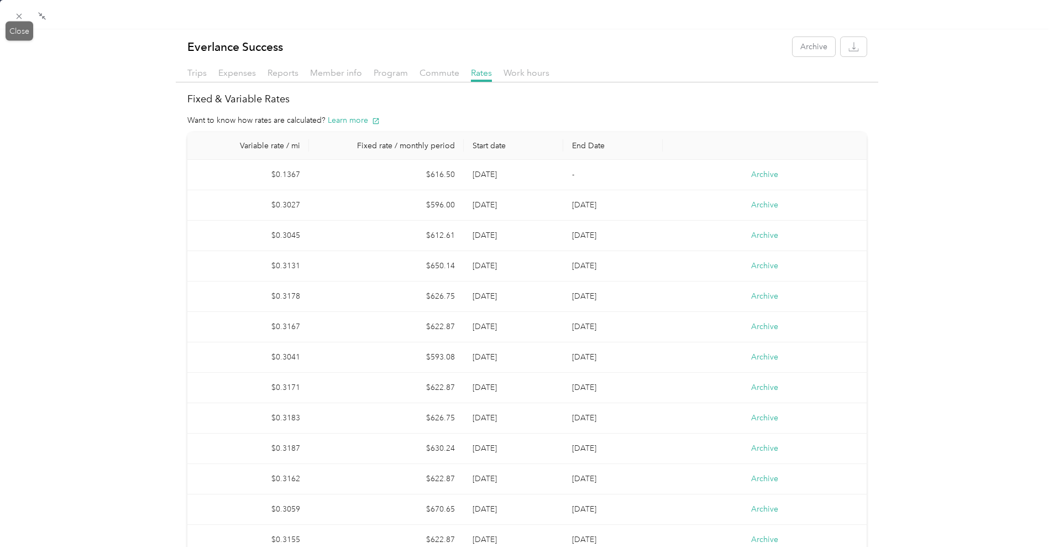
click at [23, 16] on icon at bounding box center [18, 16] width 9 height 9
